Goal: Task Accomplishment & Management: Manage account settings

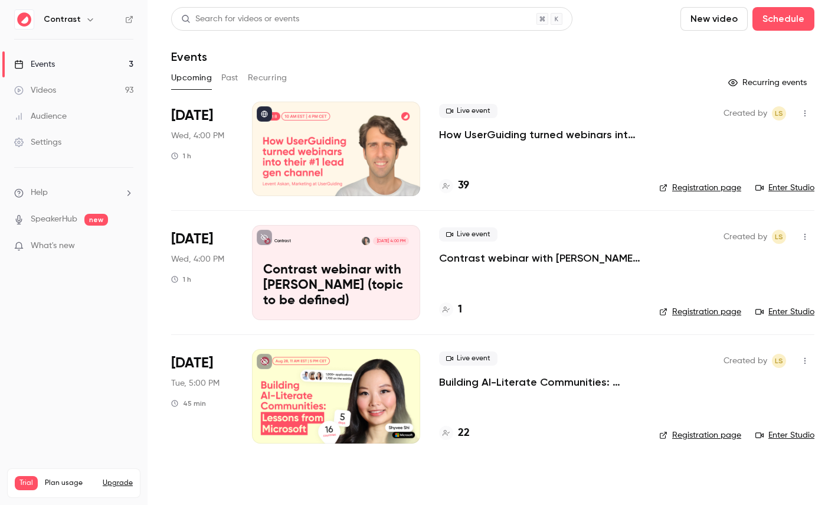
click at [67, 119] on link "Audience" at bounding box center [74, 116] width 148 height 26
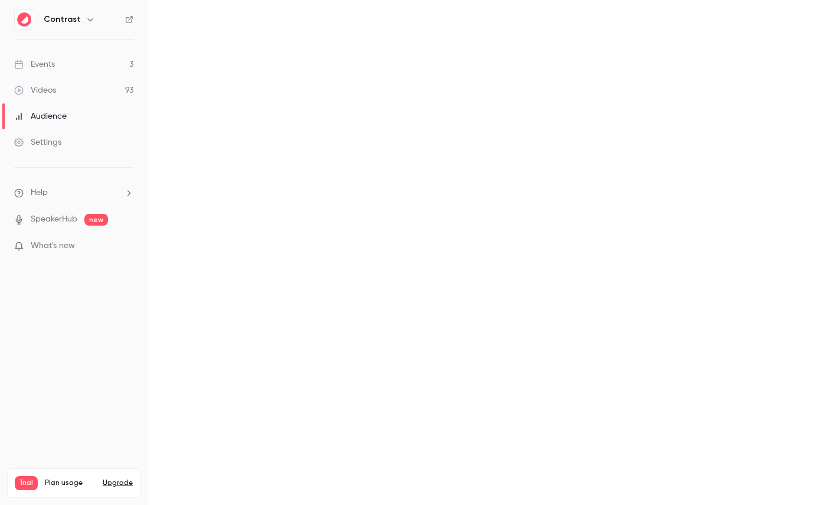
click at [60, 74] on link "Events 3" at bounding box center [74, 64] width 148 height 26
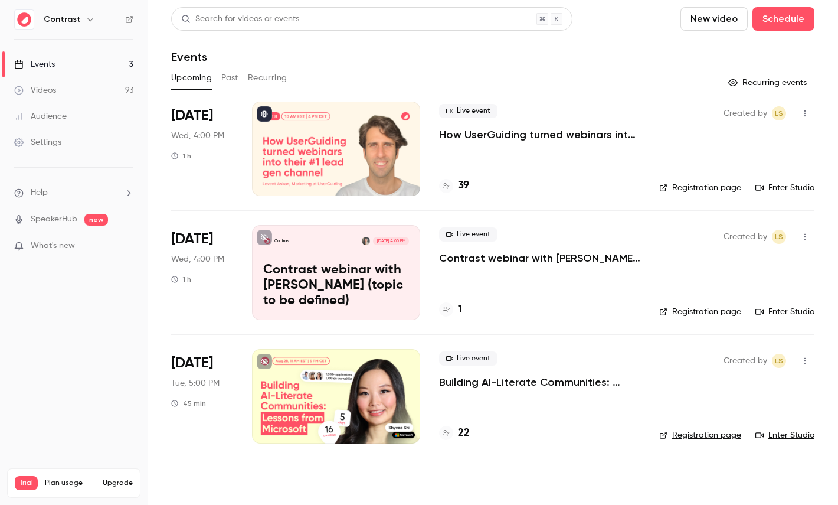
click at [228, 83] on button "Past" at bounding box center [229, 77] width 17 height 19
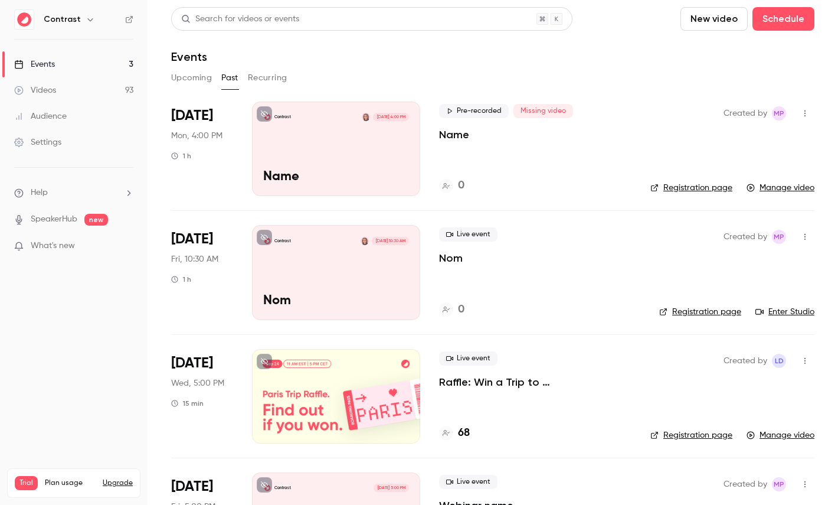
click at [806, 116] on icon "button" at bounding box center [804, 113] width 9 height 8
click at [727, 225] on li "Delete" at bounding box center [751, 235] width 128 height 31
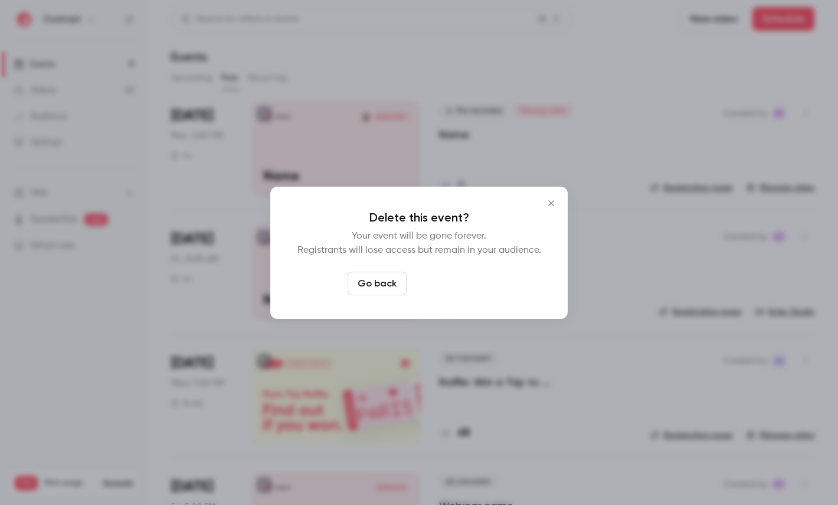
click at [451, 289] on button "Delete event" at bounding box center [450, 284] width 79 height 24
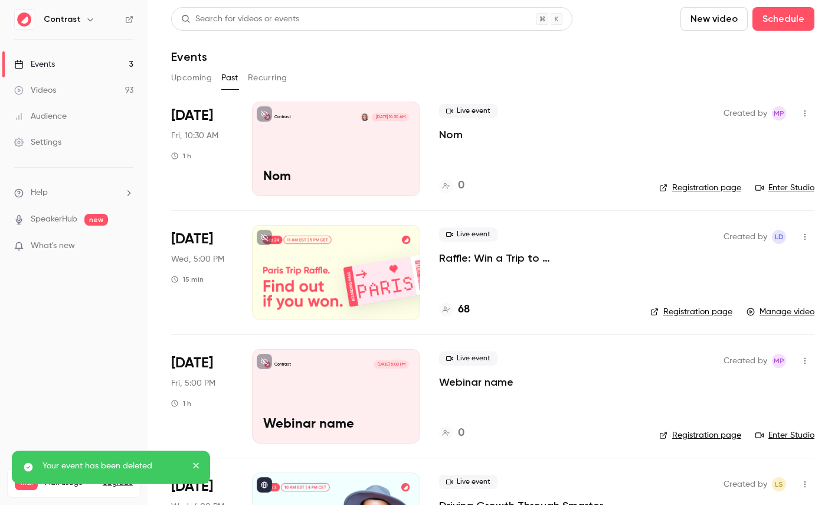
click at [806, 116] on icon "button" at bounding box center [804, 113] width 9 height 8
click at [721, 270] on div "Delete" at bounding box center [760, 266] width 90 height 12
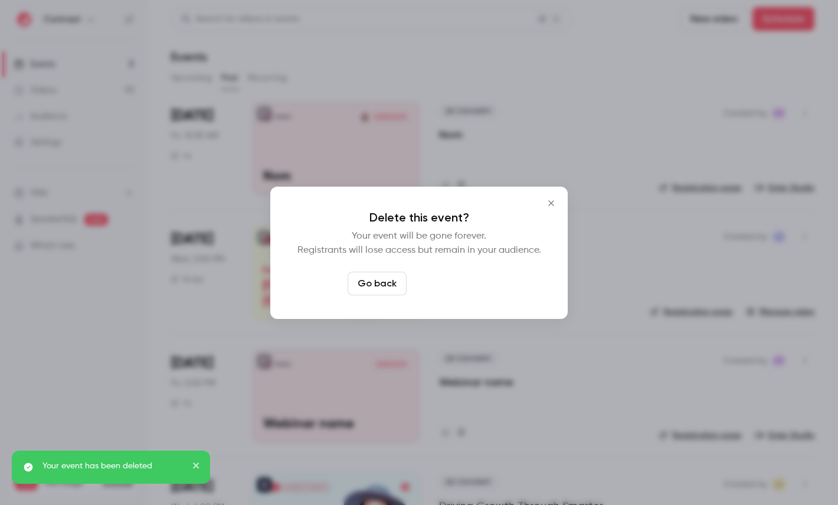
click at [465, 272] on button "Delete event" at bounding box center [450, 284] width 79 height 24
